Goal: Transaction & Acquisition: Obtain resource

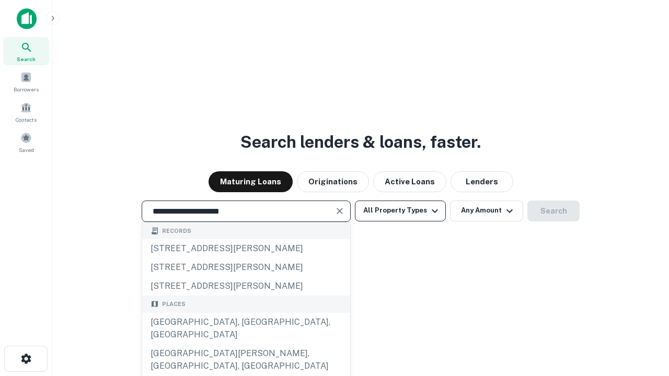
click at [246, 345] on div "Santa Monica, CA, USA" at bounding box center [246, 328] width 208 height 31
click at [401, 211] on button "All Property Types" at bounding box center [400, 211] width 91 height 21
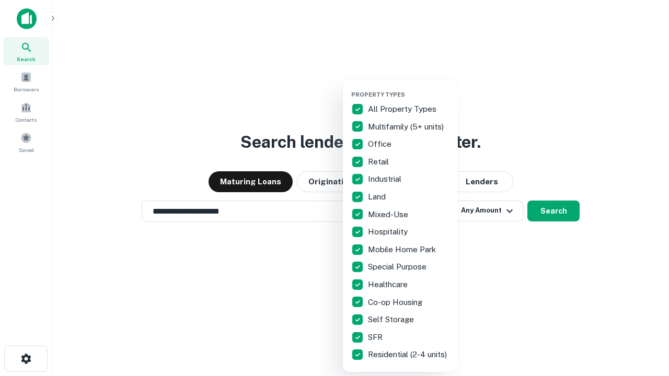
type input "**********"
click at [409, 88] on button "button" at bounding box center [408, 88] width 115 height 1
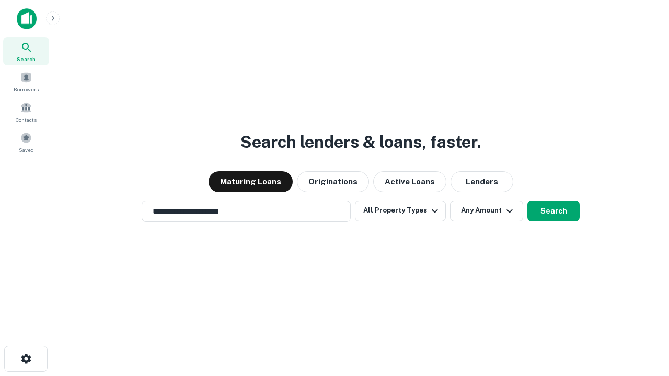
scroll to position [16, 0]
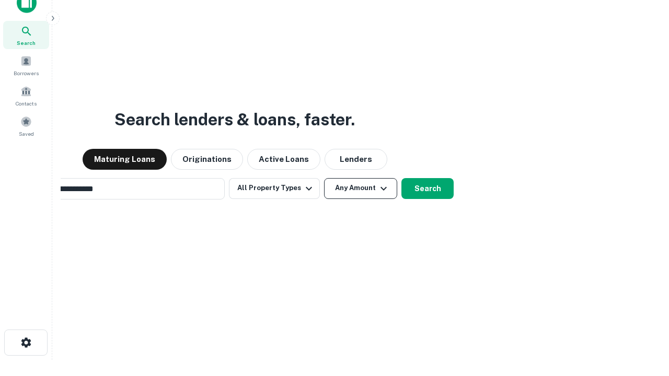
click at [324, 178] on button "Any Amount" at bounding box center [360, 188] width 73 height 21
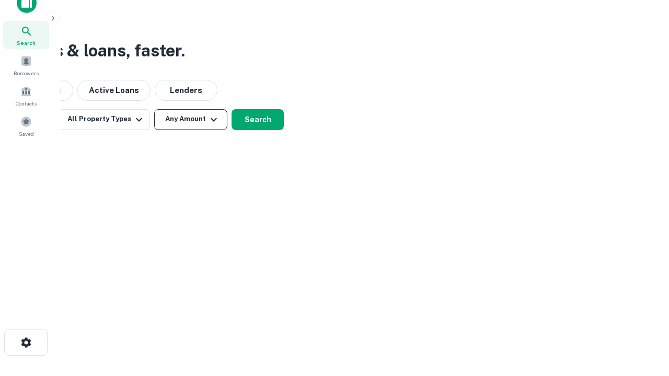
scroll to position [17, 0]
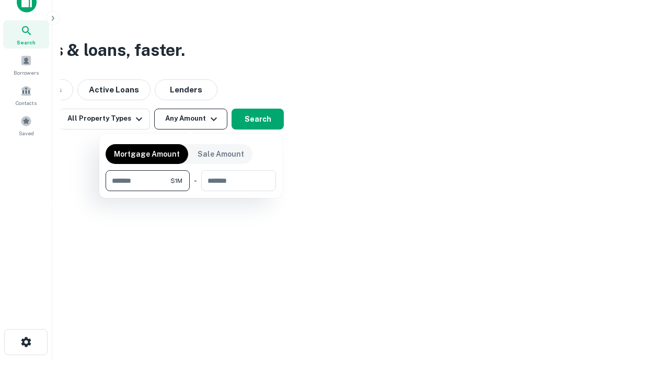
type input "*******"
click at [191, 191] on button "button" at bounding box center [191, 191] width 170 height 1
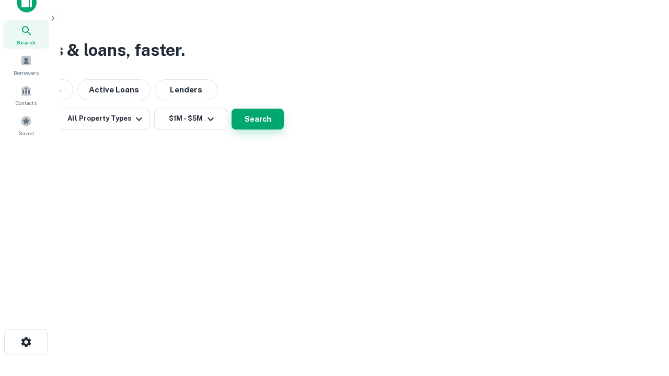
click at [284, 130] on button "Search" at bounding box center [258, 119] width 52 height 21
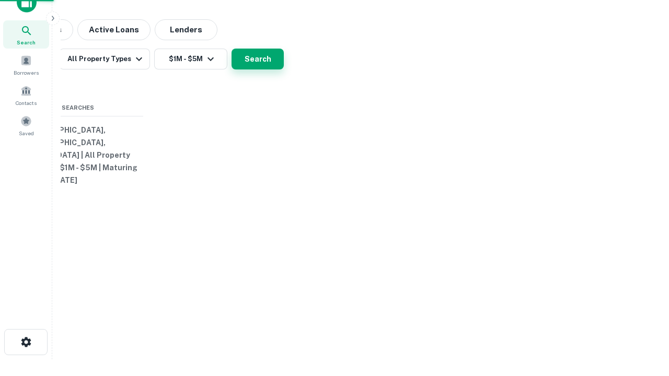
scroll to position [16, 0]
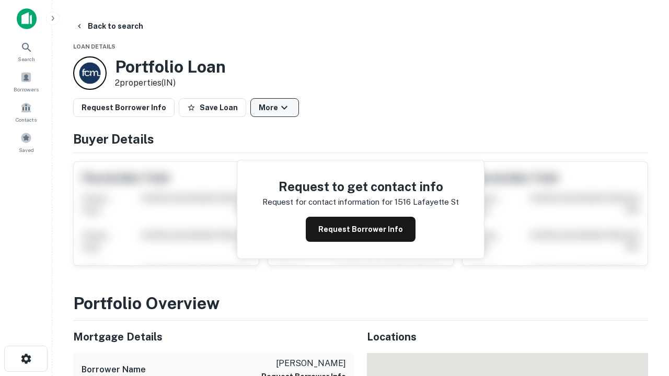
click at [275, 108] on button "More" at bounding box center [274, 107] width 49 height 19
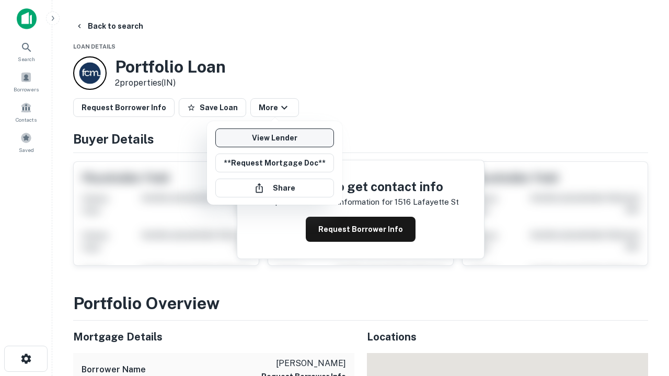
click at [275, 138] on link "View Lender" at bounding box center [274, 138] width 119 height 19
